Goal: Task Accomplishment & Management: Complete application form

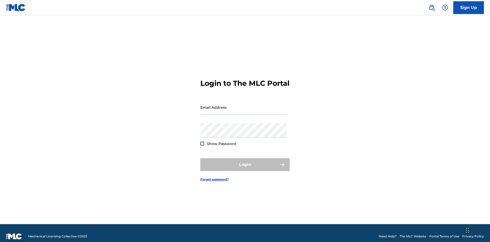
scroll to position [7, 0]
click at [243, 105] on input "Email Address" at bounding box center [243, 107] width 86 height 15
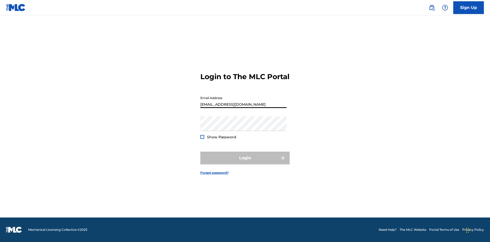
type input "[EMAIL_ADDRESS][DOMAIN_NAME]"
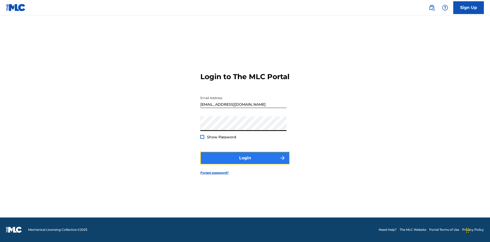
click at [245, 162] on button "Login" at bounding box center [244, 158] width 89 height 13
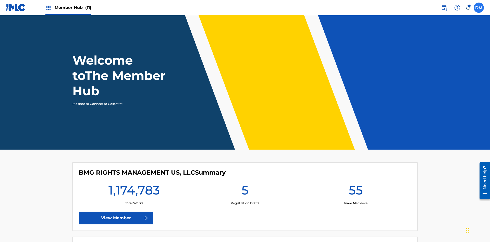
click at [479, 7] on label at bounding box center [478, 8] width 10 height 10
click at [479, 8] on input "[PERSON_NAME] [PERSON_NAME] [PERSON_NAME][EMAIL_ADDRESS][DOMAIN_NAME] Notificat…" at bounding box center [479, 8] width 0 height 0
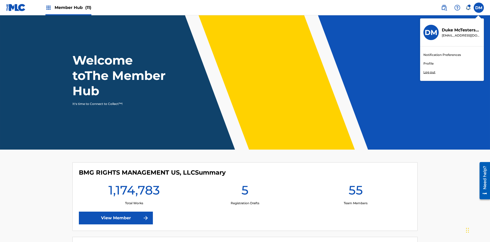
click at [428, 64] on link "Profile" at bounding box center [428, 63] width 10 height 5
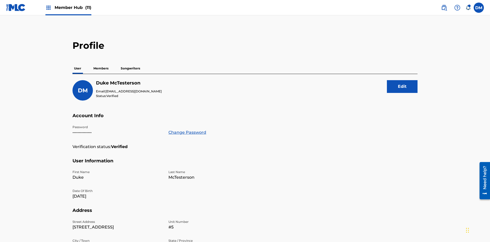
click at [101, 63] on p "Members" at bounding box center [101, 68] width 18 height 11
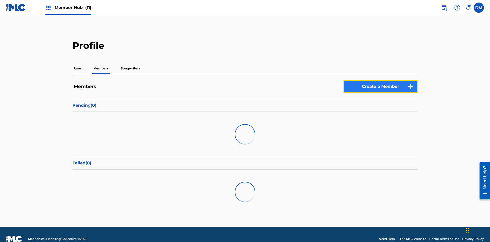
click at [380, 80] on link "Create a Member" at bounding box center [380, 86] width 74 height 13
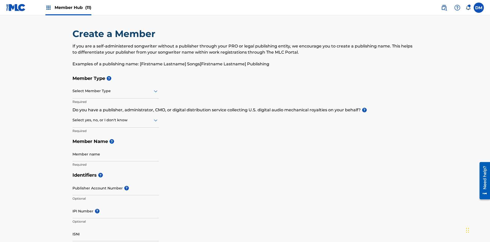
click at [73, 88] on input "text" at bounding box center [72, 90] width 1 height 5
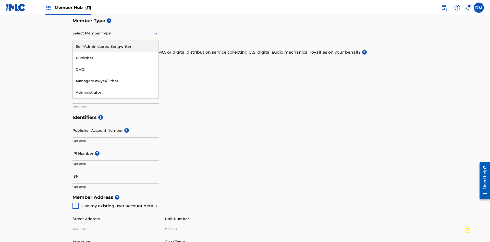
click at [116, 46] on div "Self-Administered Songwriter" at bounding box center [116, 46] width 86 height 11
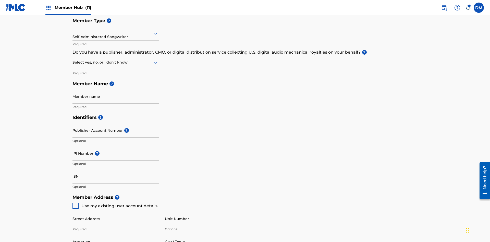
click at [73, 60] on input "text" at bounding box center [72, 62] width 1 height 5
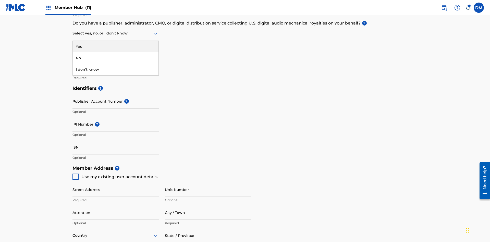
click at [116, 58] on div "No" at bounding box center [116, 57] width 86 height 11
click at [115, 174] on span "Use my existing user account details" at bounding box center [119, 176] width 76 height 5
type input "[STREET_ADDRESS]"
type input "Columbus"
type input "43203"
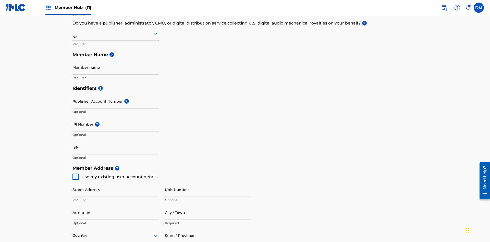
type input "740"
type input "8086351"
type input "[EMAIL_ADDRESS][DOMAIN_NAME]"
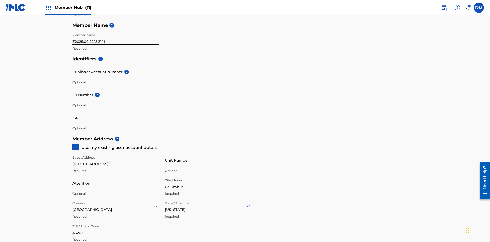
type input "Z2025.09.22.15.31.11"
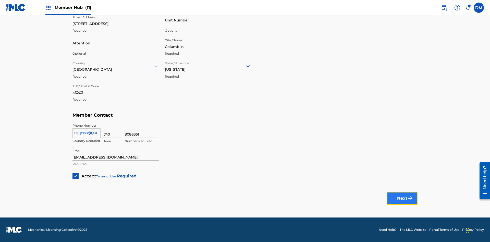
click at [402, 198] on button "Next" at bounding box center [402, 198] width 31 height 13
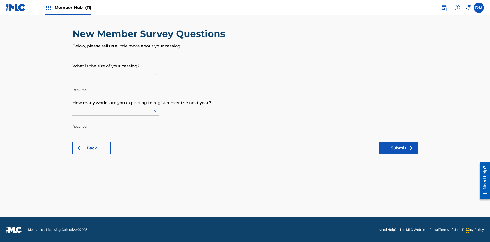
click at [73, 74] on input "text" at bounding box center [72, 73] width 1 height 5
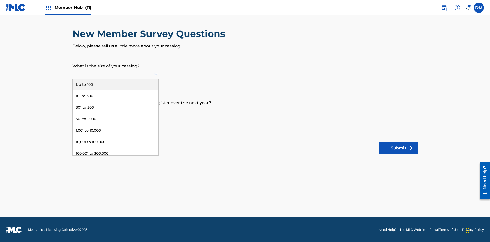
click at [116, 84] on div "Up to 100" at bounding box center [116, 84] width 86 height 11
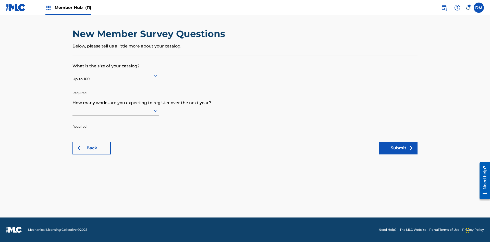
click at [73, 110] on input "text" at bounding box center [72, 110] width 1 height 5
click at [116, 121] on div "Up to 100" at bounding box center [116, 121] width 86 height 11
